Goal: Find specific page/section: Find specific page/section

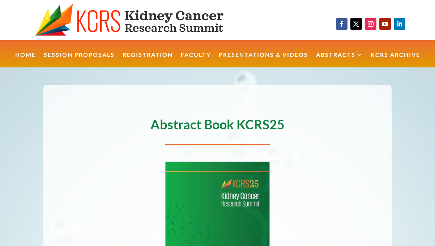
scroll to position [98, 0]
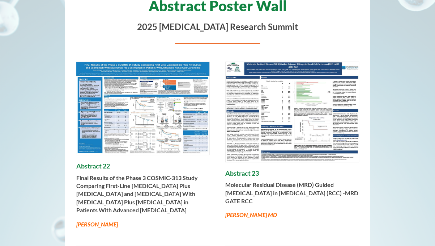
scroll to position [107, 0]
click at [318, 111] on img at bounding box center [292, 112] width 133 height 100
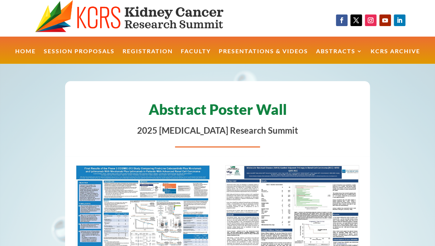
scroll to position [0, 0]
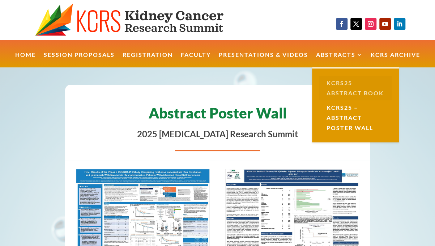
click at [336, 86] on link "KCRS25 Abstract Book" at bounding box center [355, 88] width 72 height 25
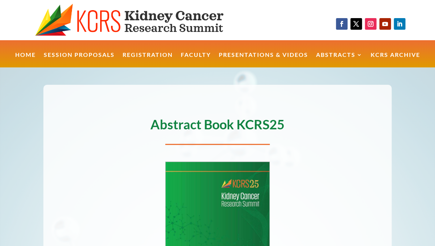
click at [235, 187] on img at bounding box center [218, 229] width 104 height 134
